Goal: Task Accomplishment & Management: Complete application form

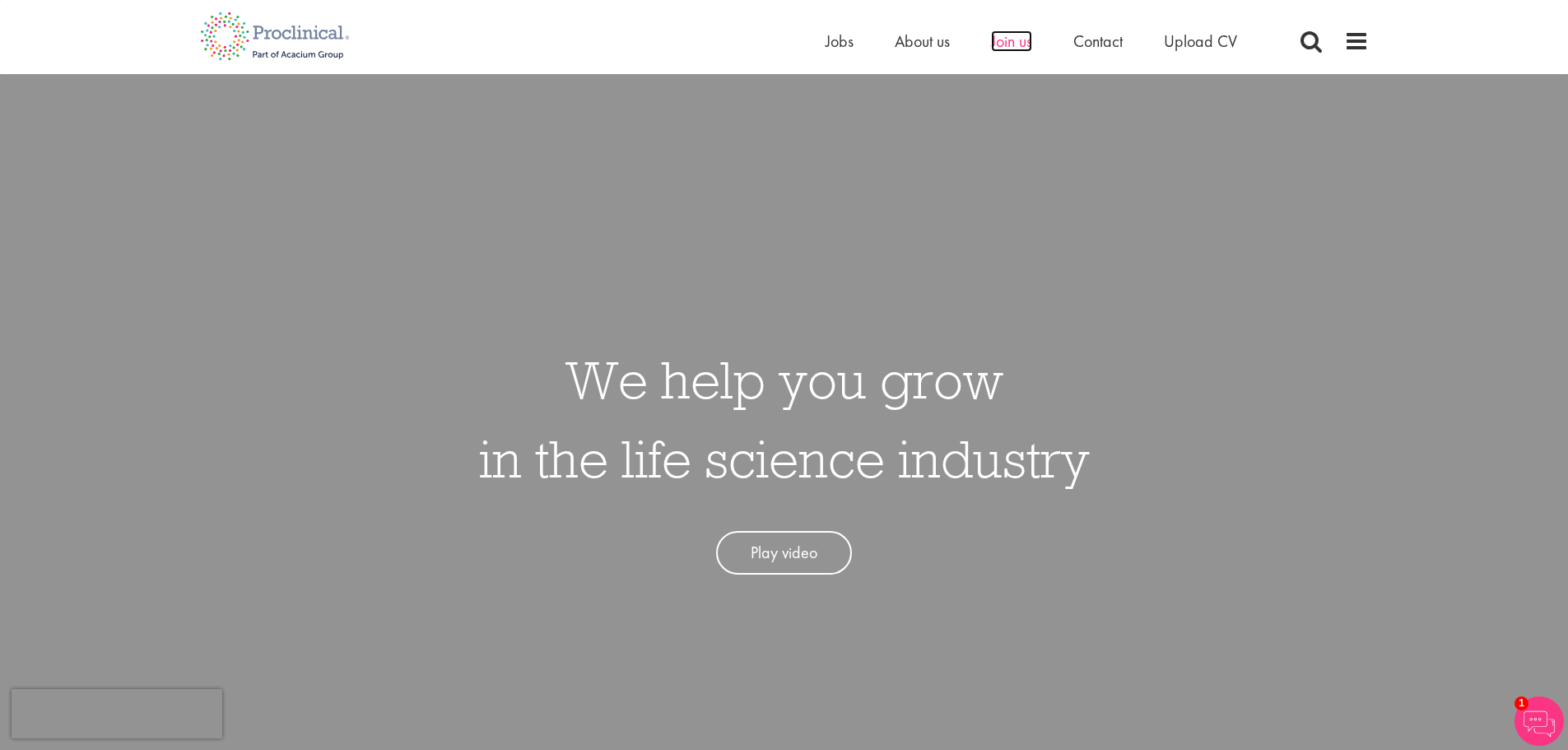
click at [1026, 43] on span "Join us" at bounding box center [1012, 41] width 41 height 21
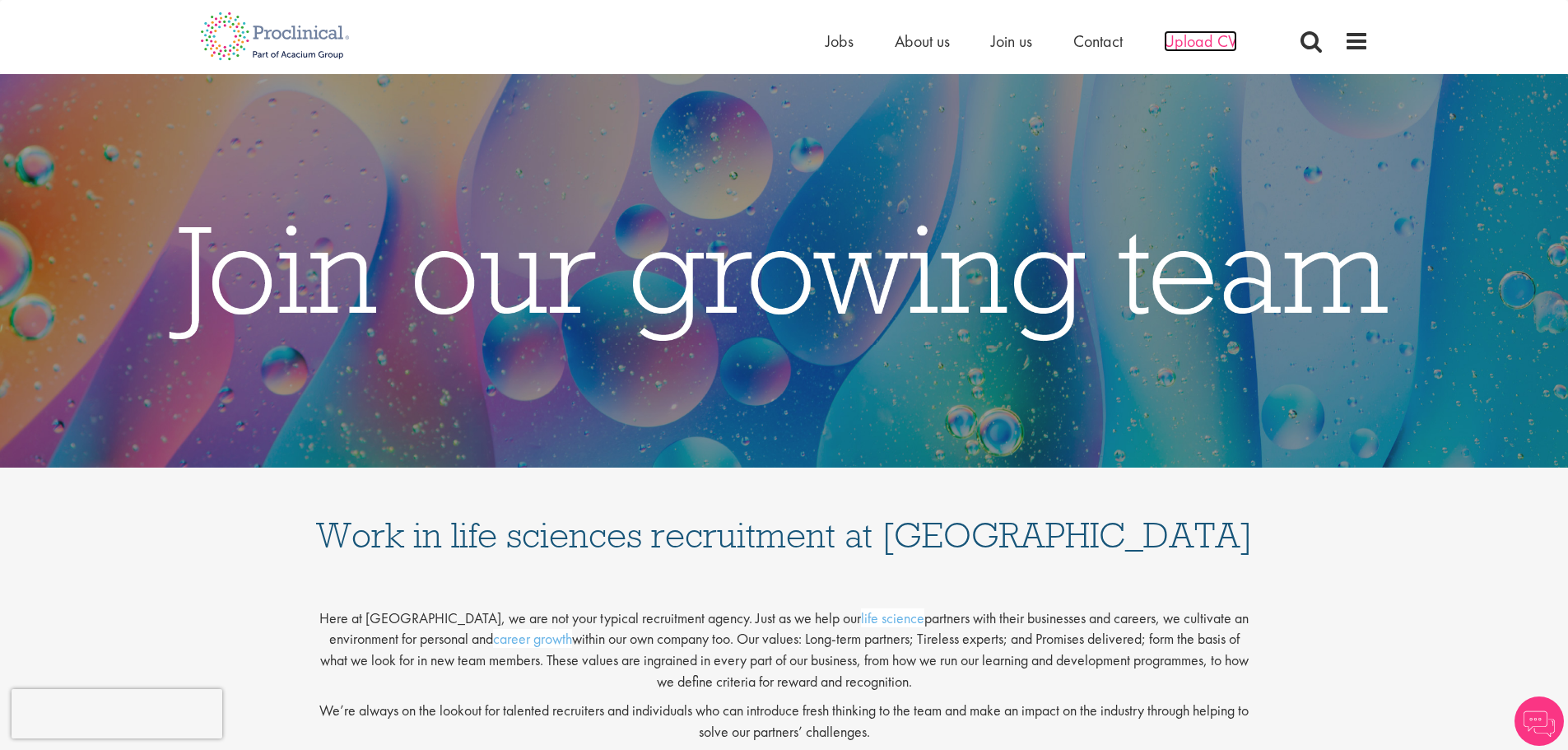
click at [1207, 44] on span "Upload CV" at bounding box center [1200, 41] width 74 height 21
